Goal: Information Seeking & Learning: Learn about a topic

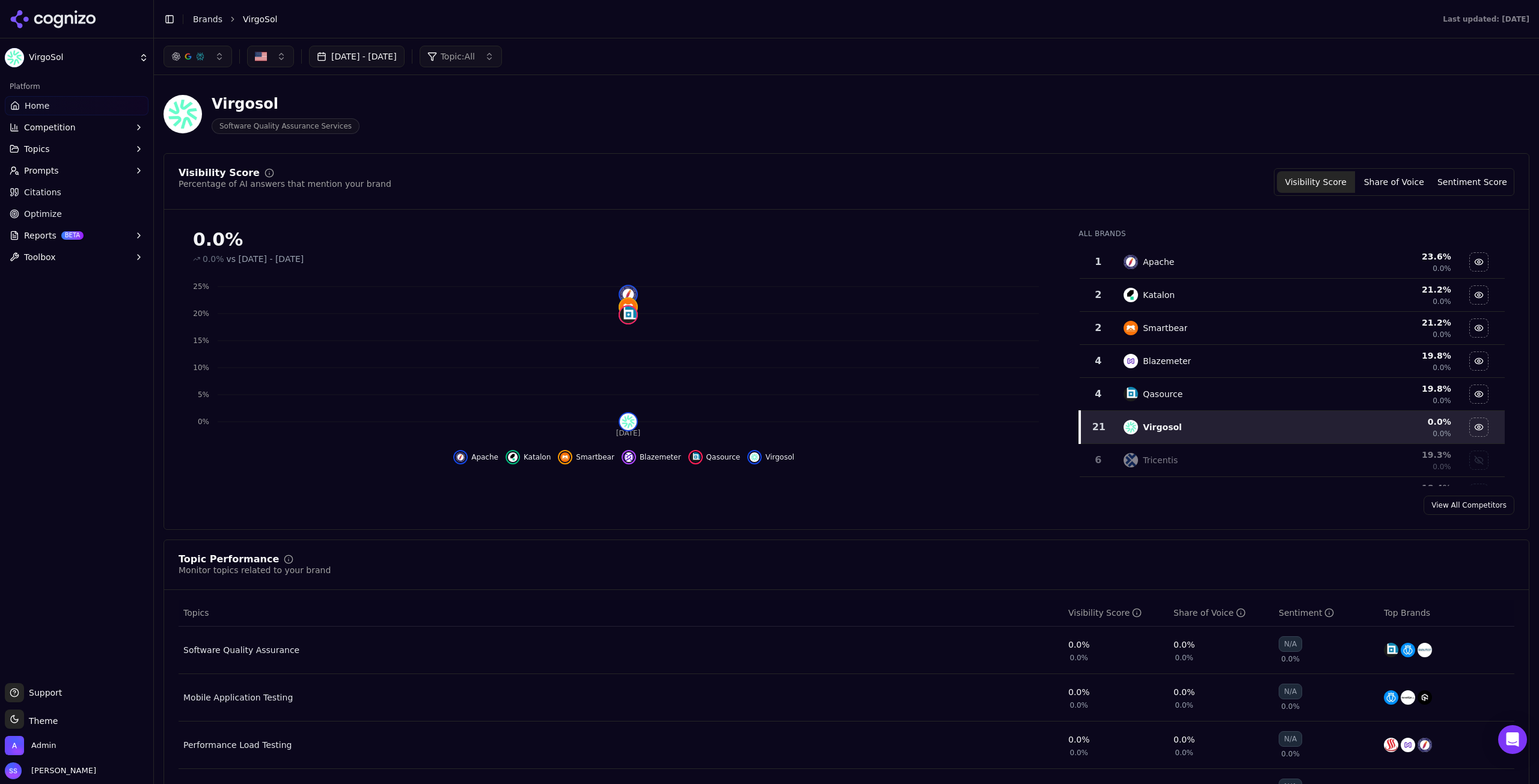
click at [1374, 168] on div "Visibility Score Share of Voice Sentiment Score" at bounding box center [1394, 182] width 240 height 28
click at [1384, 179] on button "Share of Voice" at bounding box center [1393, 182] width 78 height 21
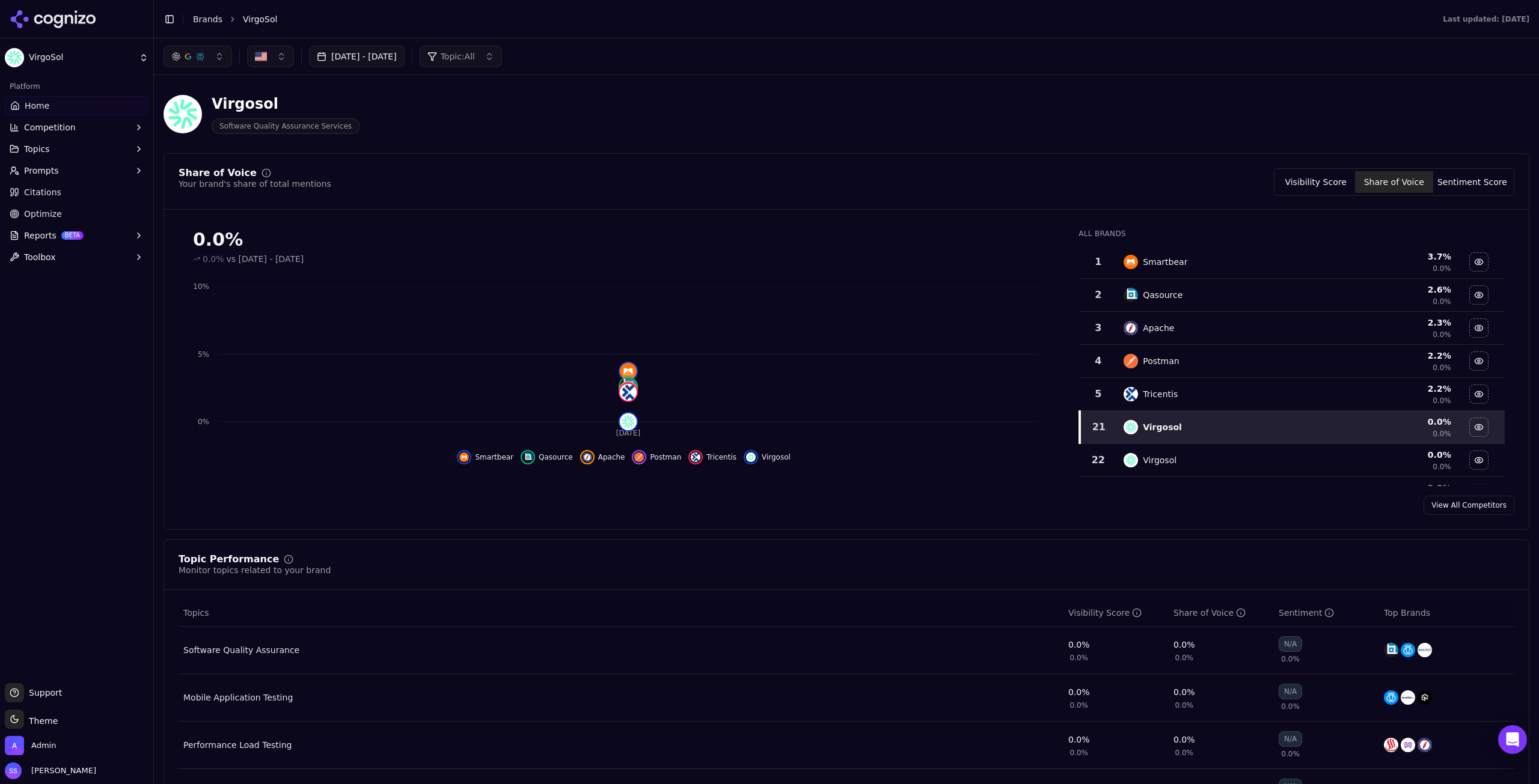
click at [1470, 186] on button "Sentiment Score" at bounding box center [1472, 182] width 78 height 21
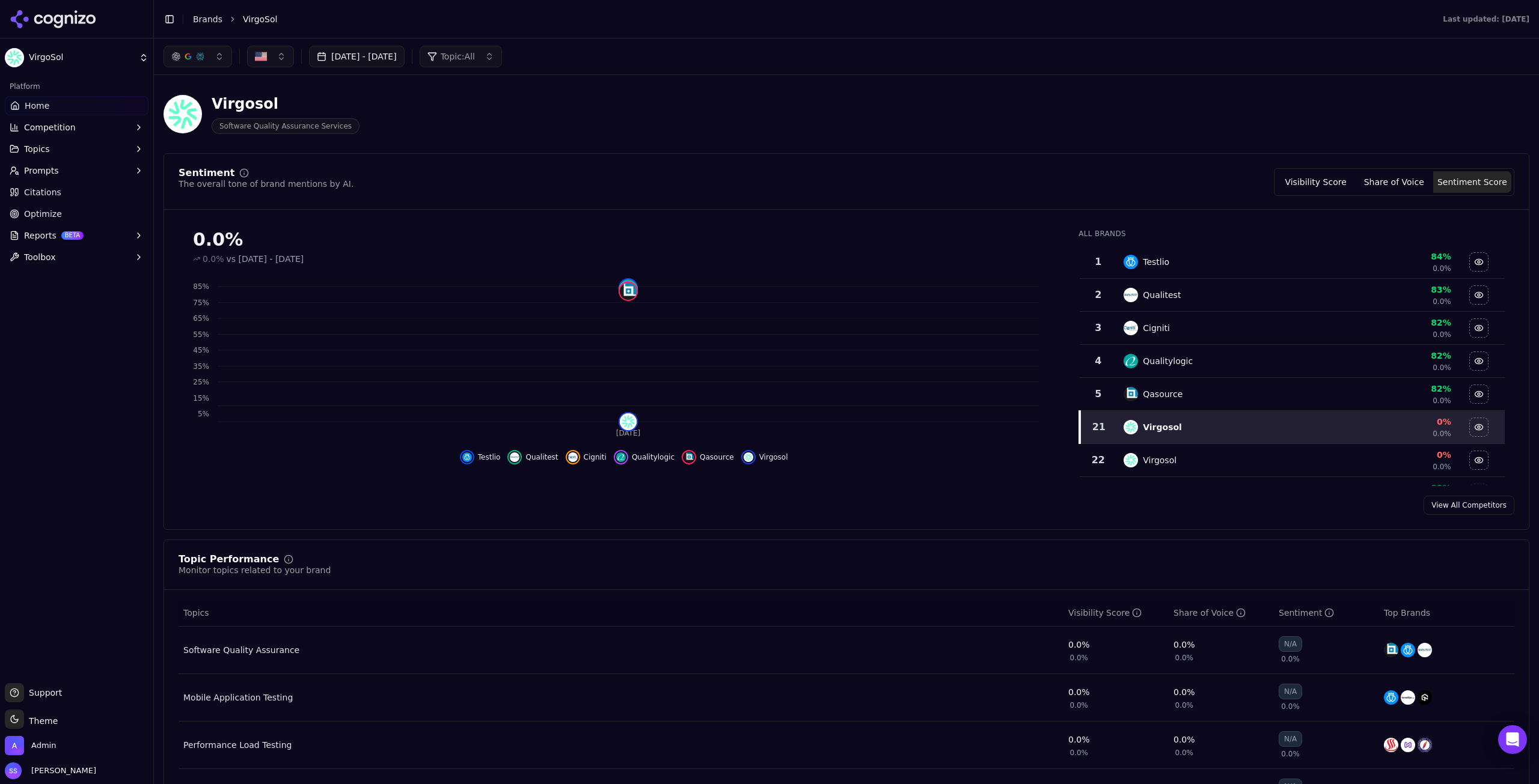
click at [1388, 180] on button "Share of Voice" at bounding box center [1393, 182] width 78 height 21
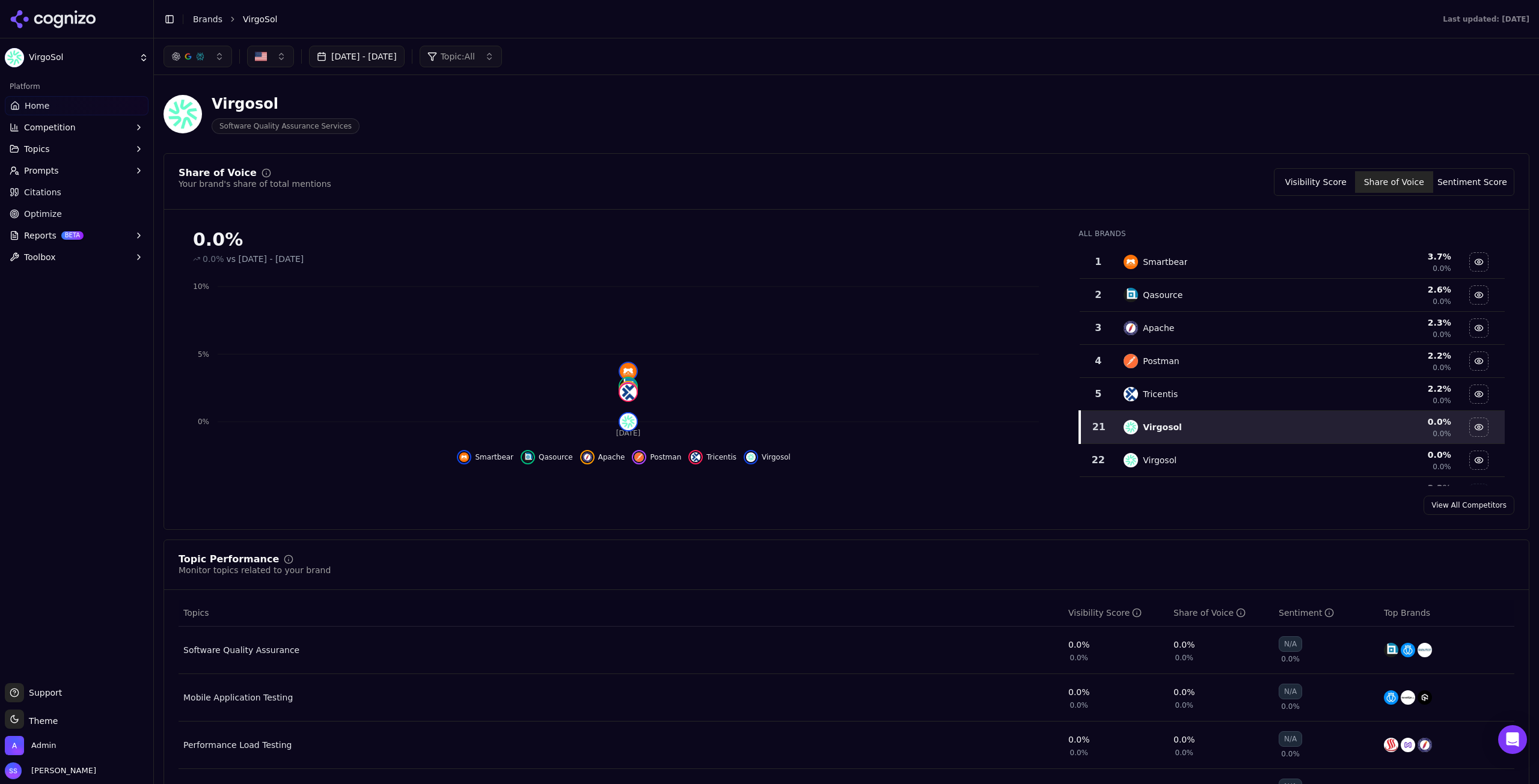
click at [1420, 178] on button "Share of Voice" at bounding box center [1393, 182] width 78 height 21
click at [1483, 176] on button "Sentiment Score" at bounding box center [1472, 182] width 78 height 21
